Goal: Find specific page/section: Find specific page/section

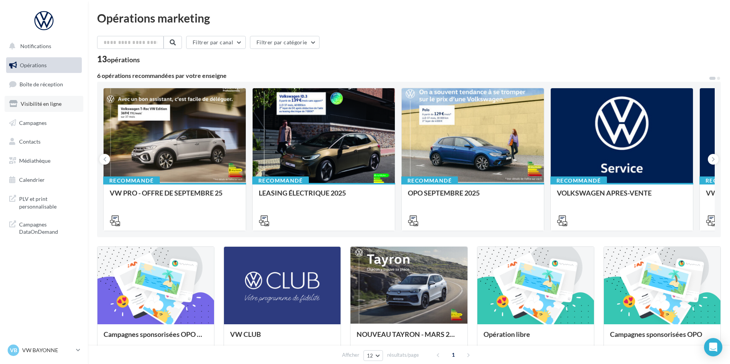
click at [56, 105] on span "Visibilité en ligne" at bounding box center [41, 103] width 41 height 6
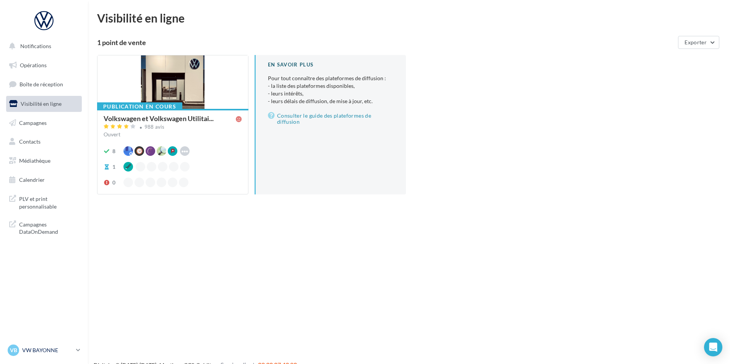
click at [45, 349] on p "VW BAYONNE" at bounding box center [47, 350] width 51 height 8
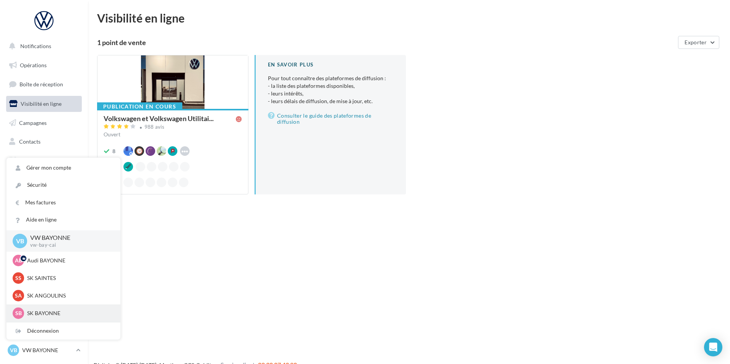
click at [72, 316] on p "SK BAYONNE" at bounding box center [69, 313] width 84 height 8
